Goal: Task Accomplishment & Management: Manage account settings

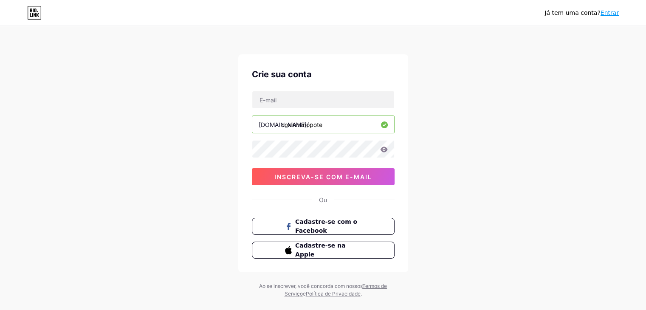
click at [308, 182] on button "inscreva-se com e-mail" at bounding box center [323, 176] width 143 height 17
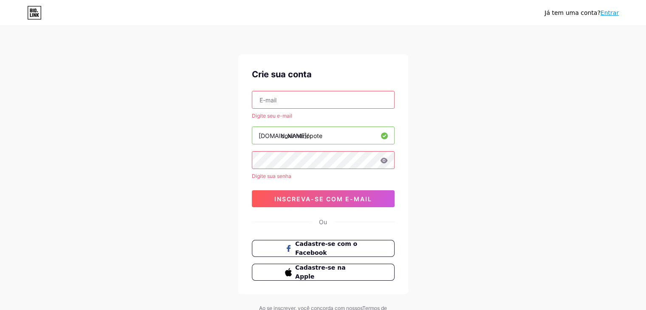
click at [305, 97] on input "text" at bounding box center [323, 99] width 142 height 17
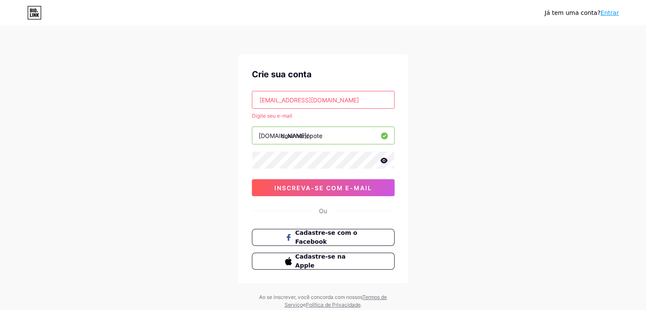
click at [385, 161] on icon at bounding box center [384, 161] width 8 height 6
click at [345, 182] on button "inscreva-se com e-mail" at bounding box center [323, 187] width 143 height 17
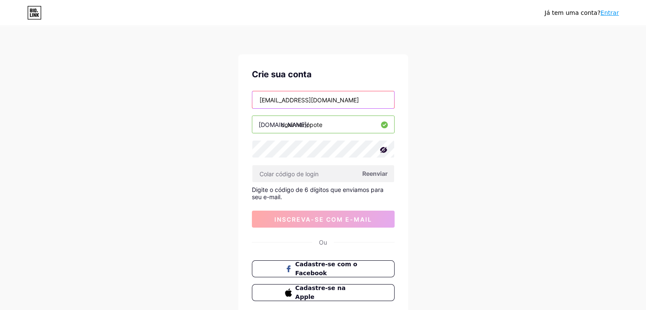
click at [321, 101] on input "[EMAIL_ADDRESS][DOMAIN_NAME]" at bounding box center [323, 99] width 142 height 17
click at [322, 101] on input "[EMAIL_ADDRESS][DOMAIN_NAME]" at bounding box center [323, 99] width 142 height 17
click at [320, 99] on input "[EMAIL_ADDRESS][DOMAIN_NAME]" at bounding box center [323, 99] width 142 height 17
click at [322, 99] on input "[EMAIL_ADDRESS][DOMAIN_NAME]" at bounding box center [323, 99] width 142 height 17
click at [355, 101] on input "[EMAIL_ADDRESS][DOMAIN_NAME]" at bounding box center [323, 99] width 142 height 17
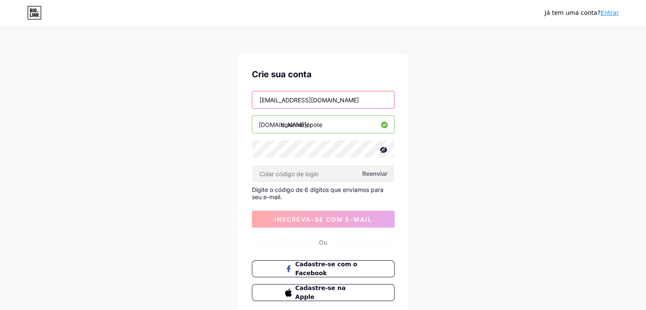
click at [355, 102] on input "[EMAIL_ADDRESS][DOMAIN_NAME]" at bounding box center [323, 99] width 142 height 17
type input "[EMAIL_ADDRESS][DOMAIN_NAME]"
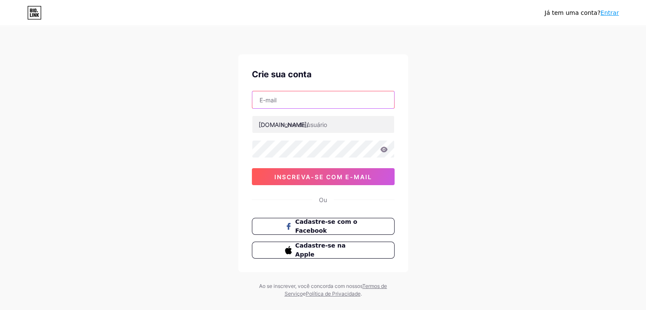
click at [307, 102] on input "text" at bounding box center [323, 99] width 142 height 17
drag, startPoint x: 320, startPoint y: 99, endPoint x: 334, endPoint y: 119, distance: 25.1
click at [320, 100] on input "[EMAIL_ADDRESS][DOMAIN_NAME]" at bounding box center [323, 99] width 142 height 17
click at [322, 100] on input "[EMAIL_ADDRESS][DOMAIN_NAME]" at bounding box center [323, 99] width 142 height 17
type input "[EMAIL_ADDRESS][DOMAIN_NAME]"
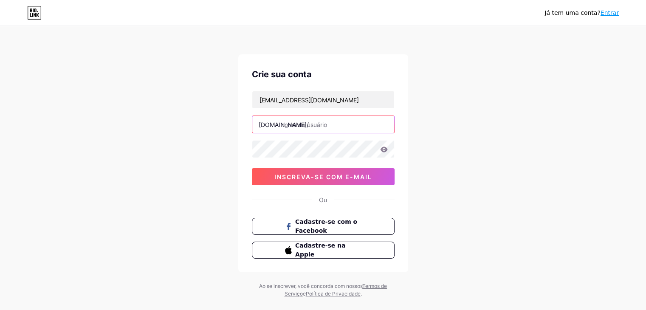
click at [321, 122] on input "text" at bounding box center [323, 124] width 142 height 17
type input "coxinhanopote"
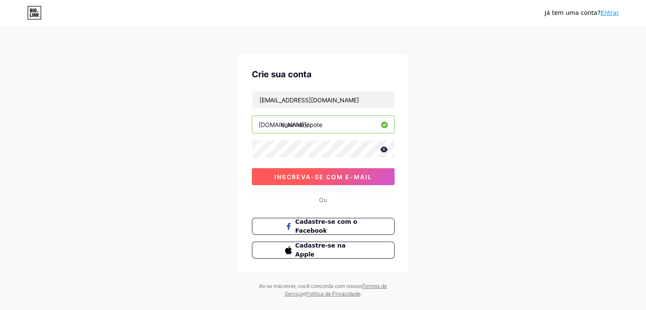
click at [356, 175] on font "inscreva-se com e-mail" at bounding box center [323, 176] width 98 height 7
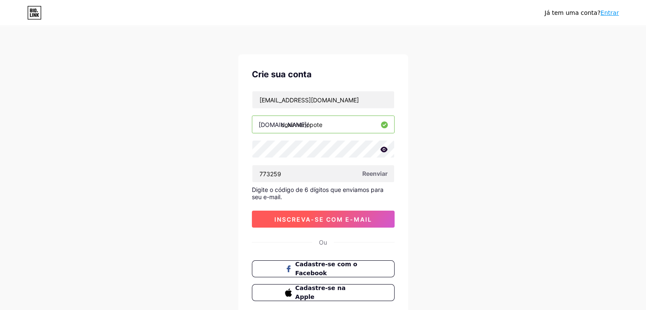
type input "773259"
click at [321, 218] on font "inscreva-se com e-mail" at bounding box center [323, 219] width 98 height 7
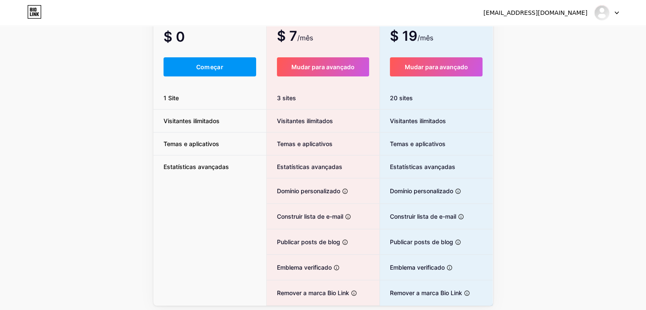
scroll to position [85, 0]
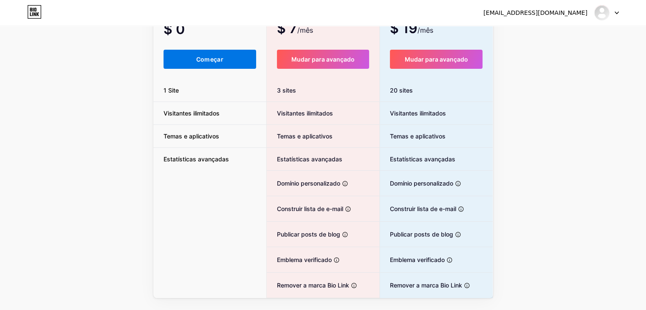
click at [221, 59] on font "Começar" at bounding box center [209, 59] width 27 height 7
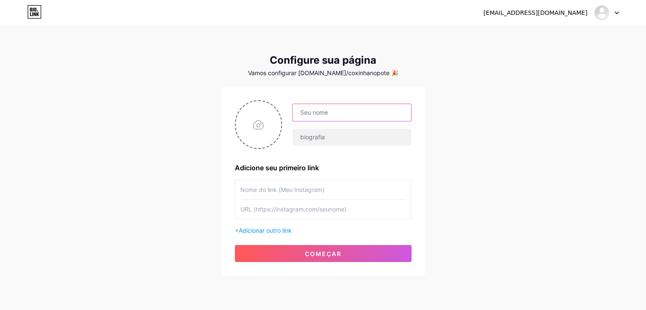
click at [320, 116] on input "text" at bounding box center [352, 112] width 118 height 17
click at [324, 108] on input "text" at bounding box center [352, 112] width 118 height 17
type input "coxinha no pote"
click at [379, 141] on input "text" at bounding box center [352, 137] width 118 height 17
drag, startPoint x: 300, startPoint y: 111, endPoint x: 374, endPoint y: 114, distance: 74.4
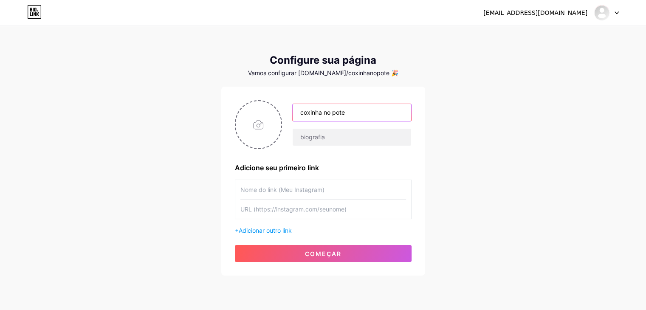
click at [374, 114] on input "coxinha no pote" at bounding box center [352, 112] width 118 height 17
click at [351, 136] on input "text" at bounding box center [352, 137] width 118 height 17
paste input "coxinha no pote"
type input "coxinha no pote/ti barro"
click at [298, 190] on input "text" at bounding box center [323, 189] width 166 height 19
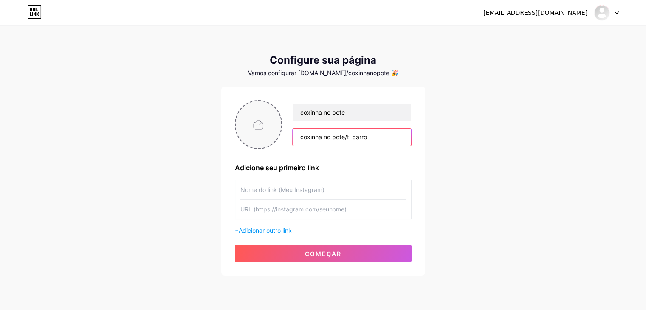
drag, startPoint x: 375, startPoint y: 137, endPoint x: 265, endPoint y: 132, distance: 110.2
click at [265, 132] on div "coxinha no pote coxinha no pote/ti barro" at bounding box center [323, 124] width 177 height 49
click at [273, 192] on input "text" at bounding box center [323, 189] width 166 height 19
paste input "coxinha no pote/ti barro"
type input "coxinha no pote/ti barro"
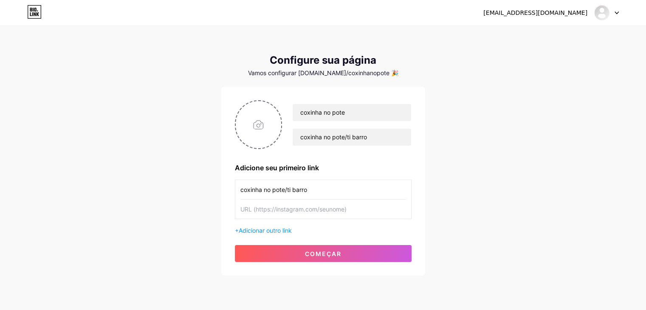
click at [294, 206] on input "text" at bounding box center [323, 209] width 166 height 19
paste input "[URL][DOMAIN_NAME]"
type input "[URL][DOMAIN_NAME]"
click at [251, 136] on input "file" at bounding box center [259, 124] width 46 height 47
click at [255, 132] on input "file" at bounding box center [259, 124] width 46 height 47
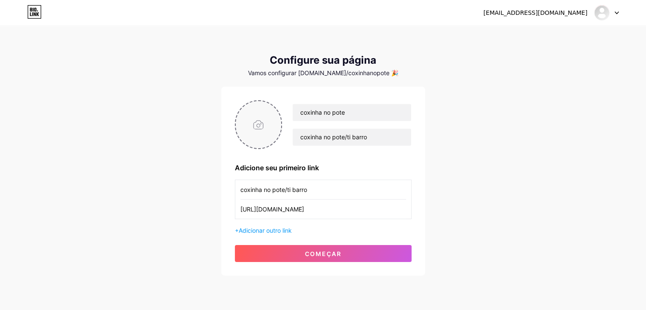
type input "C:\fakepath\LOGO.png"
click at [257, 121] on img at bounding box center [259, 124] width 48 height 49
drag, startPoint x: 257, startPoint y: 122, endPoint x: 255, endPoint y: 127, distance: 5.1
click at [255, 127] on img at bounding box center [259, 124] width 48 height 49
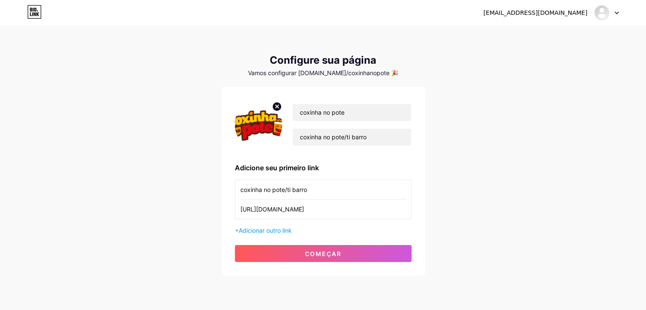
click at [255, 127] on img at bounding box center [259, 124] width 48 height 49
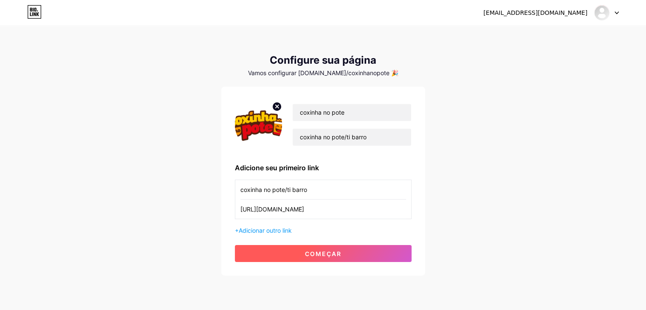
click at [308, 254] on font "começar" at bounding box center [323, 253] width 37 height 7
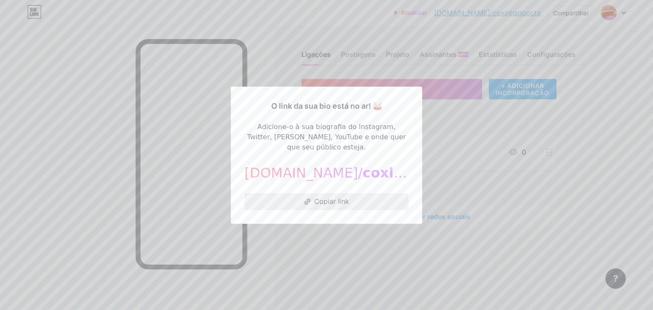
click at [322, 198] on font "Copiar link" at bounding box center [331, 201] width 35 height 8
click at [326, 197] on font "Copiar link" at bounding box center [331, 201] width 35 height 8
click at [489, 200] on div at bounding box center [326, 155] width 653 height 310
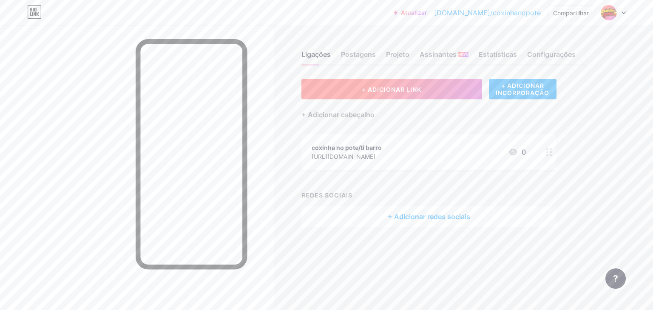
click at [365, 88] on font "+ ADICIONAR LINK" at bounding box center [391, 89] width 59 height 7
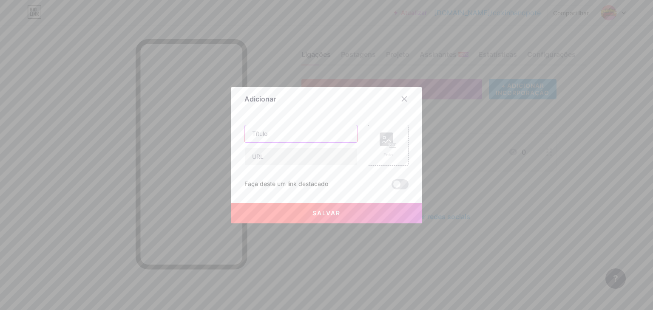
click at [281, 136] on input "text" at bounding box center [301, 133] width 112 height 17
click at [303, 133] on input "text" at bounding box center [301, 133] width 112 height 17
type input "coxinha no pote/delivery"
click at [485, 220] on div at bounding box center [326, 155] width 653 height 310
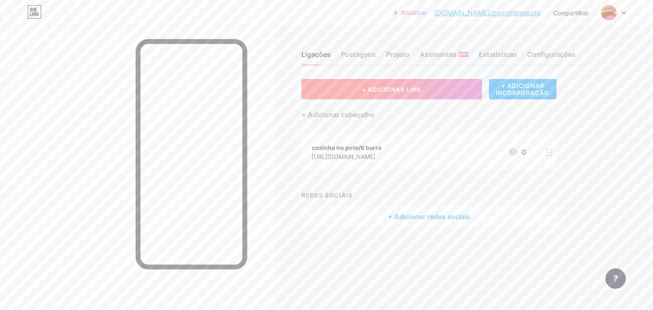
click at [383, 89] on font "+ ADICIONAR LINK" at bounding box center [391, 89] width 59 height 7
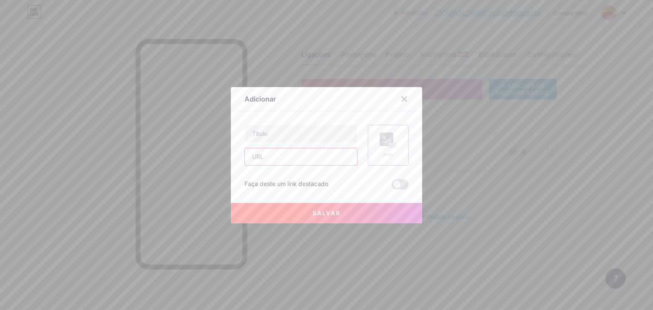
click at [272, 158] on input "text" at bounding box center [301, 156] width 112 height 17
paste input "[URL][DOMAIN_NAME]"
type input "[URL][DOMAIN_NAME]"
click at [285, 133] on input "text" at bounding box center [301, 133] width 112 height 17
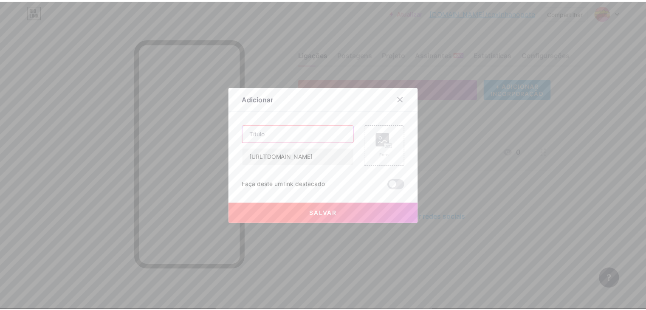
scroll to position [0, 0]
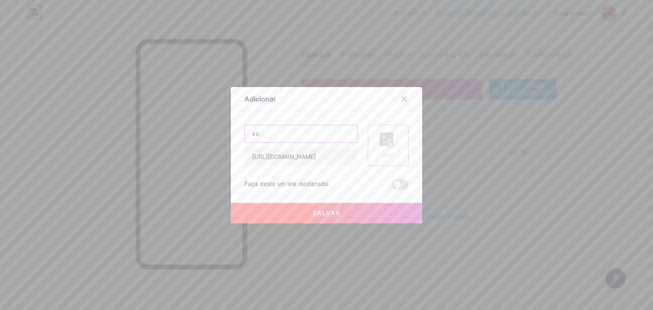
type input "x"
click at [307, 133] on input "coxinha no pote/delevery" at bounding box center [301, 133] width 112 height 17
click at [336, 136] on input "coxinha no pote/delivery" at bounding box center [301, 133] width 112 height 17
type input "coxinha no pote/delivery"
click at [393, 187] on span at bounding box center [399, 184] width 17 height 10
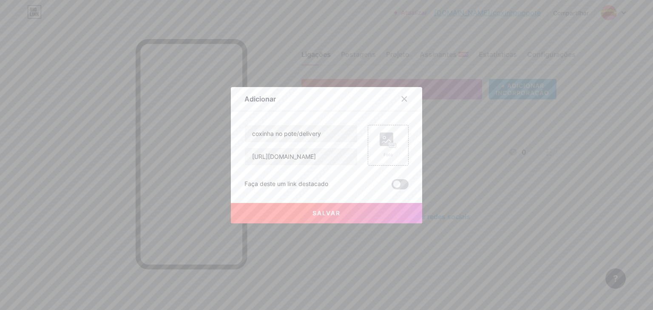
click at [391, 187] on input "checkbox" at bounding box center [391, 187] width 0 height 0
click at [388, 160] on div "Foto" at bounding box center [388, 145] width 41 height 41
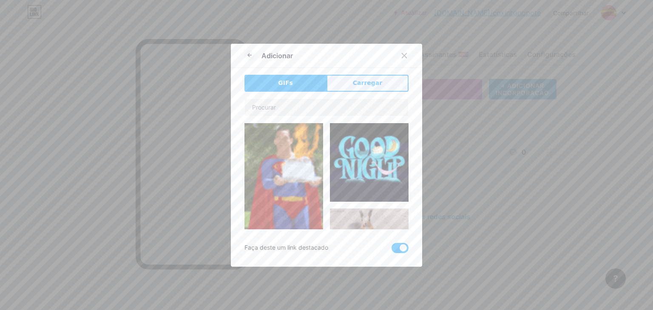
click at [383, 83] on button "Carregar" at bounding box center [367, 83] width 82 height 17
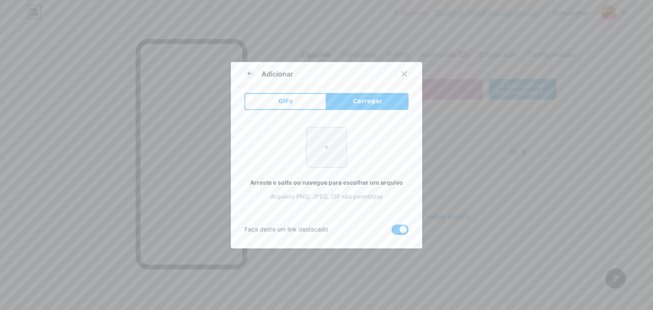
click at [327, 146] on input "file" at bounding box center [326, 147] width 40 height 40
type input "C:\fakepath\LOGO.png"
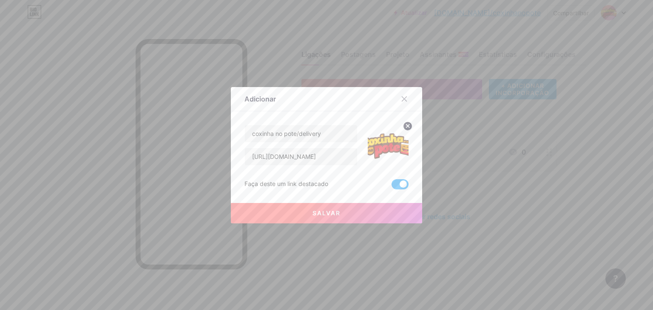
click at [336, 214] on font "Salvar" at bounding box center [326, 212] width 28 height 7
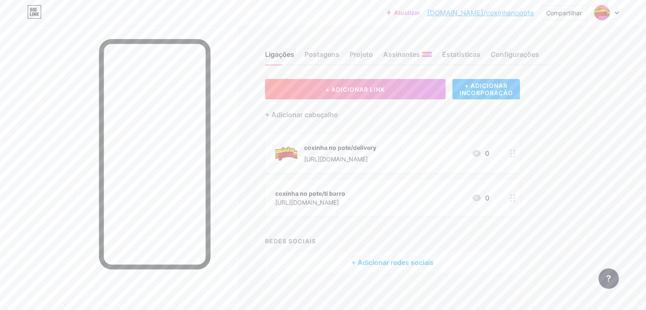
drag, startPoint x: 553, startPoint y: 199, endPoint x: 423, endPoint y: 232, distance: 133.8
click at [423, 232] on div "+ ADICIONAR LINK + ADICIONAR INCORPORAÇÃO + Adicionar cabeçalho coxinha no pote…" at bounding box center [392, 176] width 255 height 194
click at [339, 205] on font "[URL][DOMAIN_NAME]" at bounding box center [307, 202] width 64 height 7
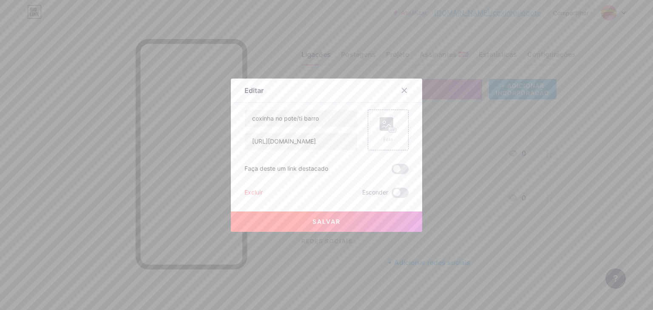
click at [255, 189] on font "Excluir" at bounding box center [253, 192] width 18 height 7
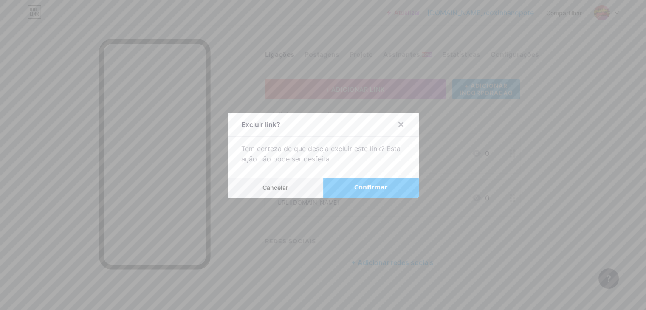
click at [361, 184] on font "Confirmar" at bounding box center [370, 187] width 33 height 7
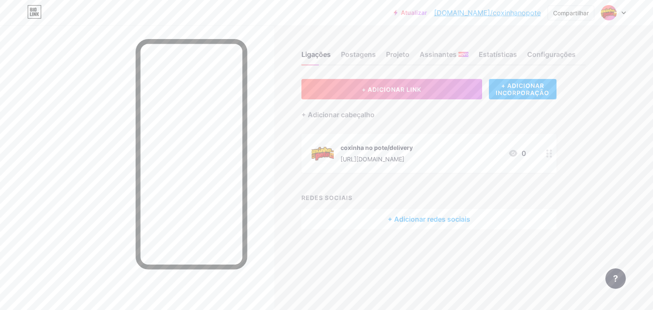
click at [301, 252] on div "Ligações Postagens Projeto Assinantes NOVO Estatísticas Configurações + ADICION…" at bounding box center [310, 148] width 621 height 246
click at [569, 16] on font "Compartilhar" at bounding box center [571, 12] width 36 height 7
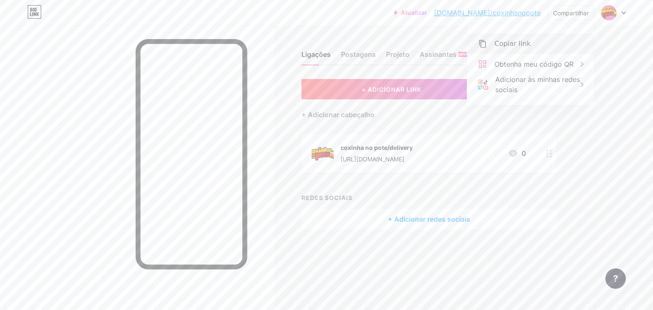
click at [544, 46] on div "Copiar link" at bounding box center [530, 44] width 127 height 20
click at [646, 150] on div "Atualizar [DOMAIN_NAME]/coxinh... [DOMAIN_NAME]/coxinhanopote Compartilhar Copi…" at bounding box center [326, 155] width 653 height 310
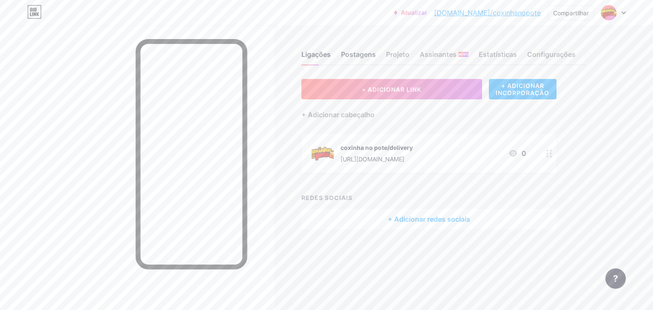
click at [366, 54] on font "Postagens" at bounding box center [358, 54] width 35 height 8
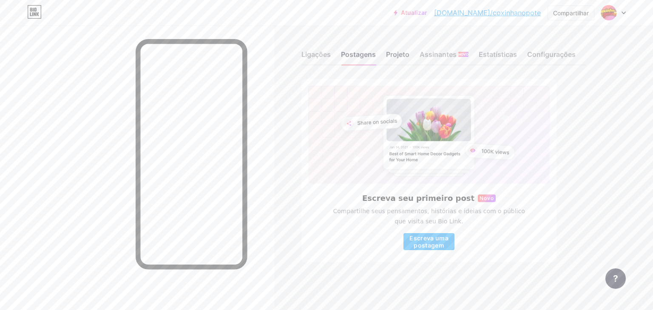
click at [401, 55] on font "Projeto" at bounding box center [397, 54] width 23 height 8
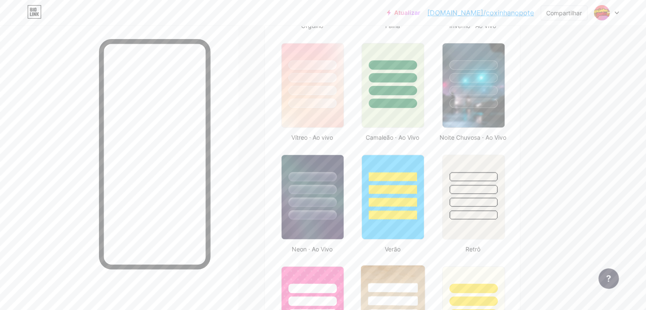
scroll to position [467, 0]
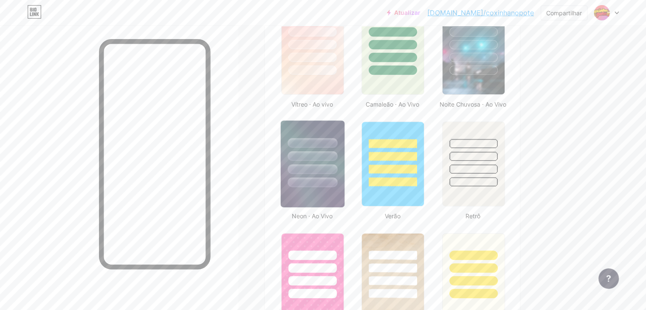
click at [345, 204] on img at bounding box center [313, 164] width 64 height 87
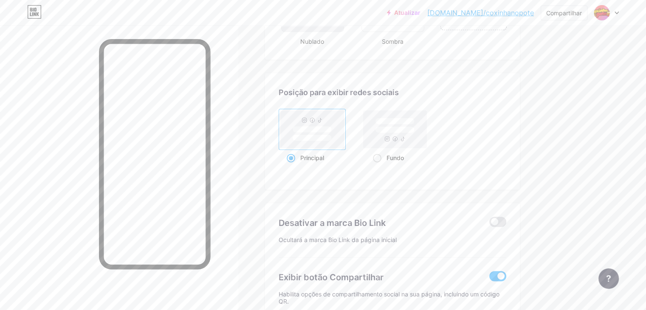
scroll to position [1105, 0]
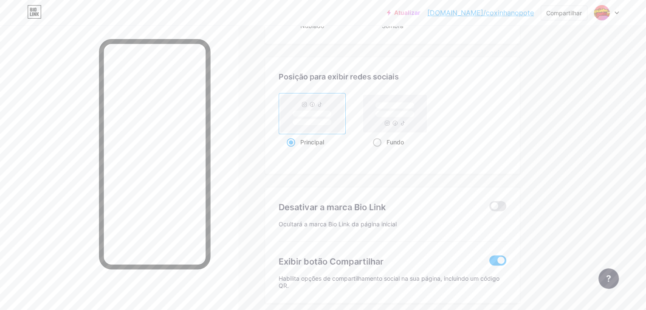
click at [427, 132] on rect at bounding box center [395, 113] width 63 height 37
click at [379, 150] on input "Fundo" at bounding box center [376, 153] width 6 height 6
radio input "true"
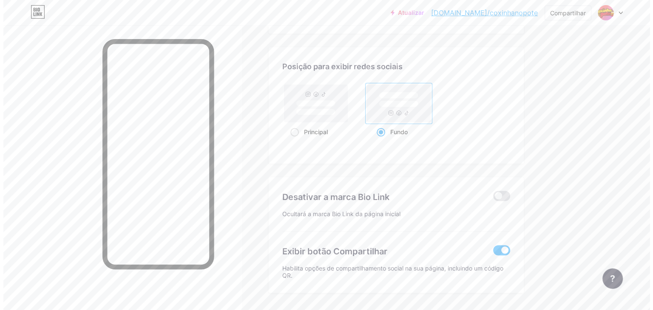
scroll to position [1146, 0]
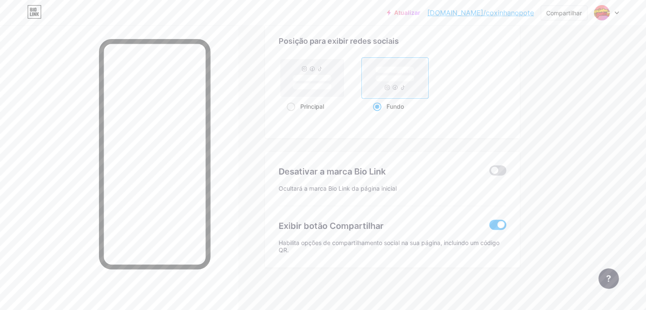
click at [506, 168] on span at bounding box center [497, 170] width 17 height 10
click at [489, 173] on input "checkbox" at bounding box center [489, 173] width 0 height 0
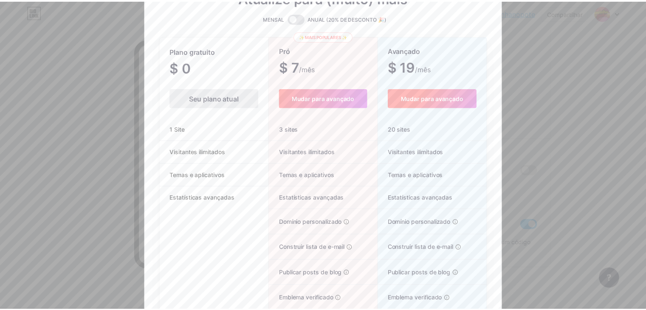
scroll to position [0, 0]
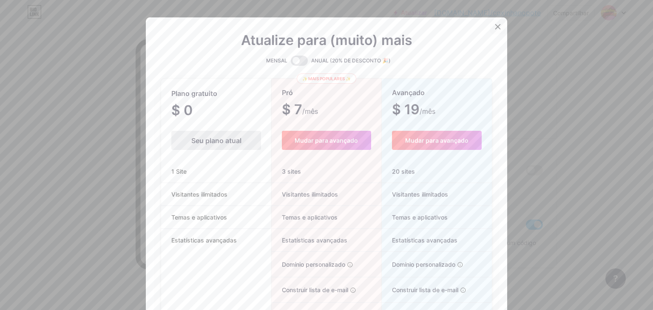
click at [494, 27] on icon at bounding box center [497, 26] width 7 height 7
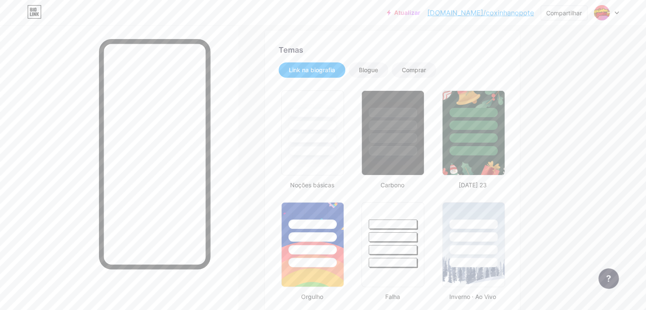
scroll to position [127, 0]
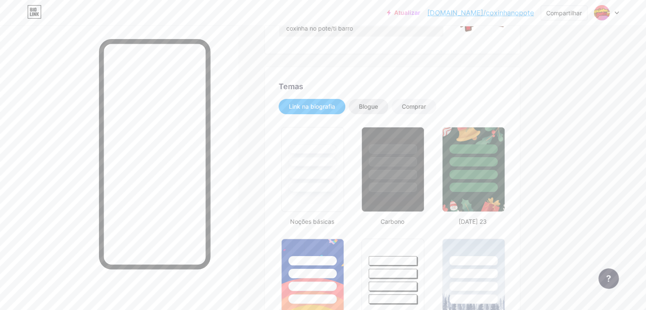
click at [378, 105] on font "Blogue" at bounding box center [368, 106] width 19 height 7
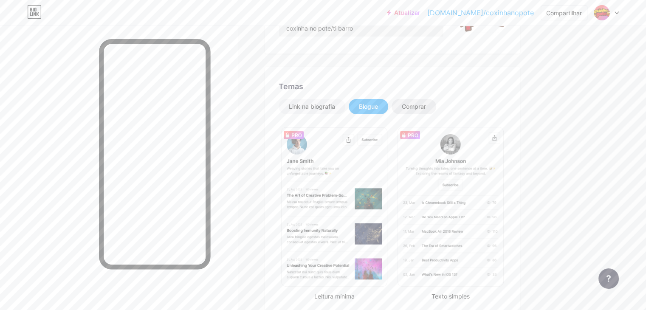
click at [426, 103] on font "Comprar" at bounding box center [414, 106] width 24 height 7
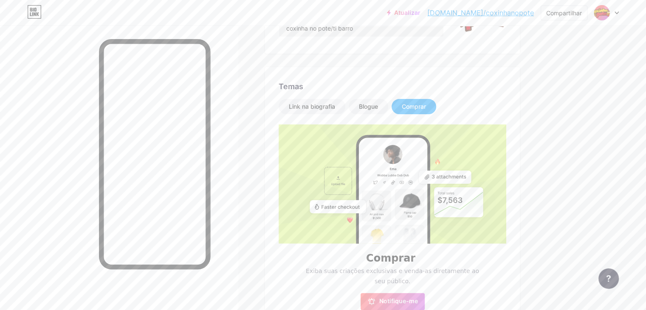
click at [426, 106] on font "Comprar" at bounding box center [414, 106] width 24 height 7
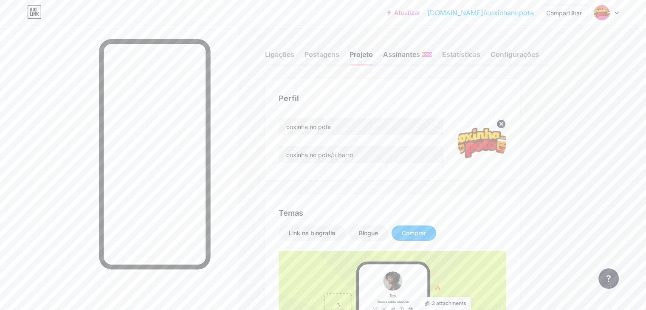
click at [420, 52] on font "Assinantes" at bounding box center [401, 54] width 37 height 8
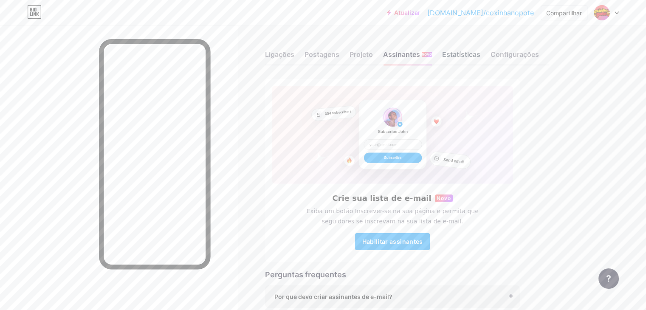
click at [481, 55] on font "Estatísticas" at bounding box center [461, 54] width 38 height 8
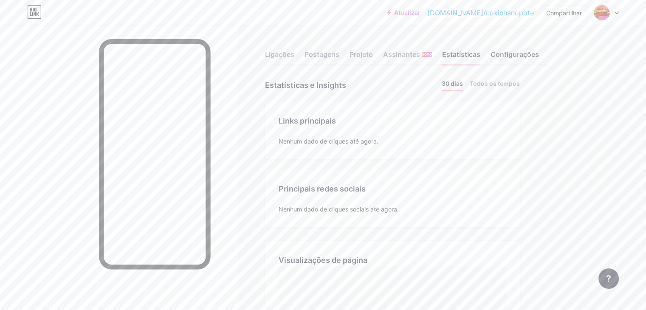
click at [539, 54] on font "Configurações" at bounding box center [515, 54] width 48 height 8
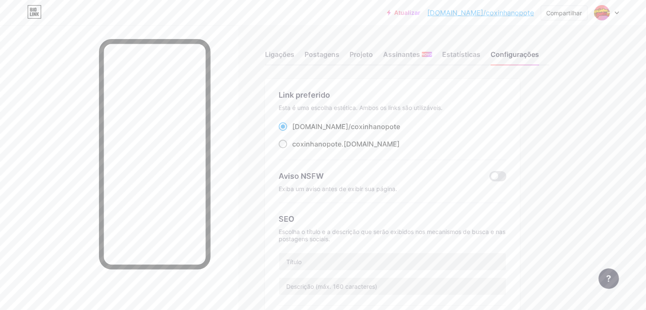
click at [334, 143] on font "coxinhanopote" at bounding box center [316, 144] width 49 height 8
click at [298, 149] on input "coxinhanopote .[DOMAIN_NAME]" at bounding box center [295, 152] width 6 height 6
radio input "true"
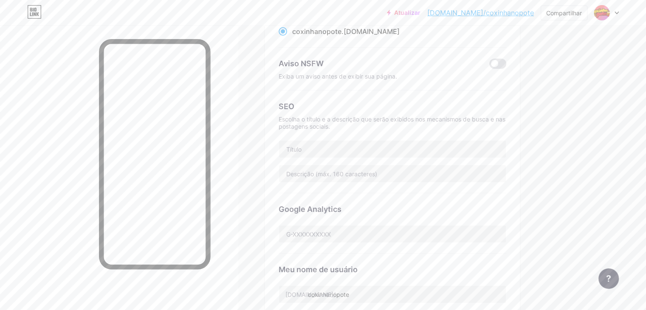
scroll to position [127, 0]
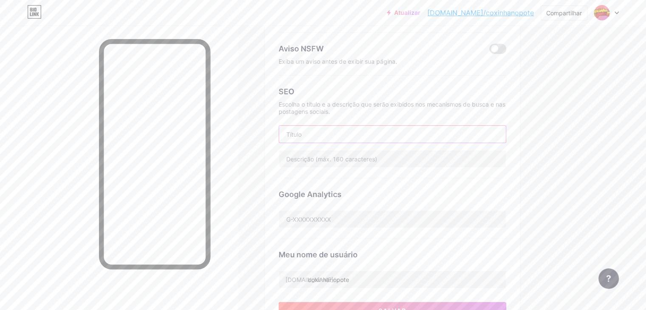
click at [416, 141] on input "text" at bounding box center [392, 134] width 227 height 17
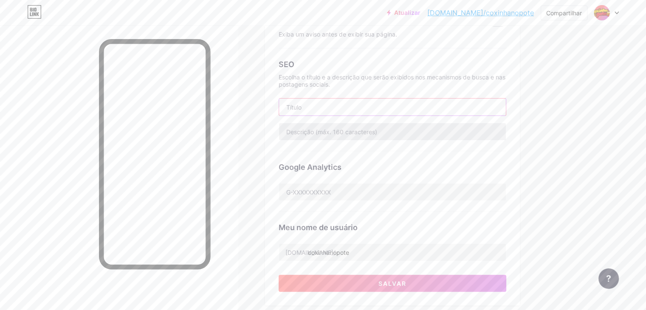
scroll to position [170, 0]
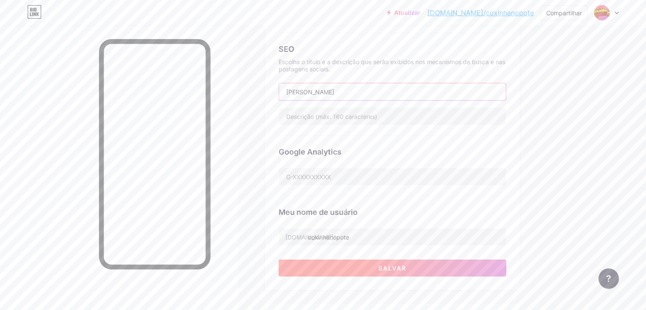
type input "[PERSON_NAME]"
click at [413, 267] on button "Salvar" at bounding box center [393, 268] width 228 height 17
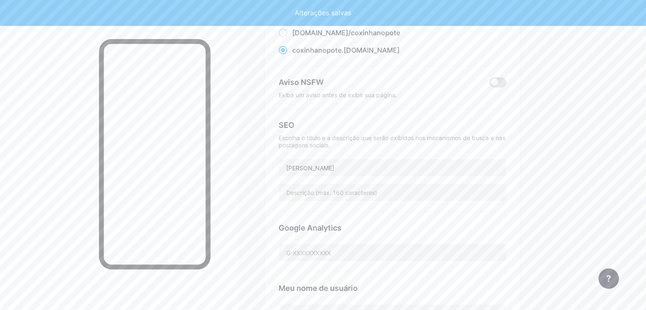
scroll to position [0, 0]
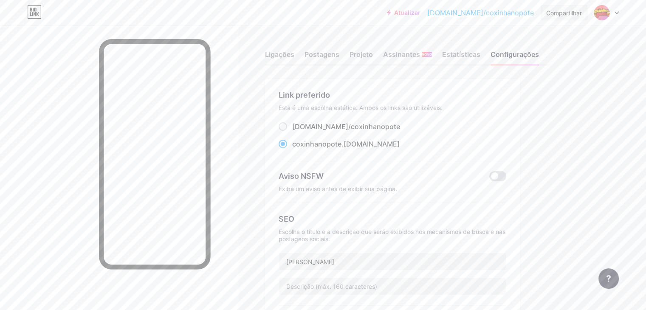
click at [574, 16] on div "Compartilhar" at bounding box center [564, 12] width 36 height 9
click at [537, 43] on div "Copiar link" at bounding box center [524, 44] width 127 height 20
click at [547, 61] on font "Obtenha meu código QR" at bounding box center [527, 64] width 79 height 8
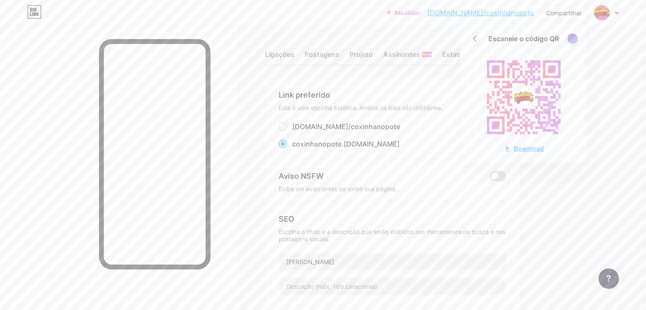
click at [530, 148] on font "Download" at bounding box center [529, 148] width 30 height 7
